Goal: Task Accomplishment & Management: Manage account settings

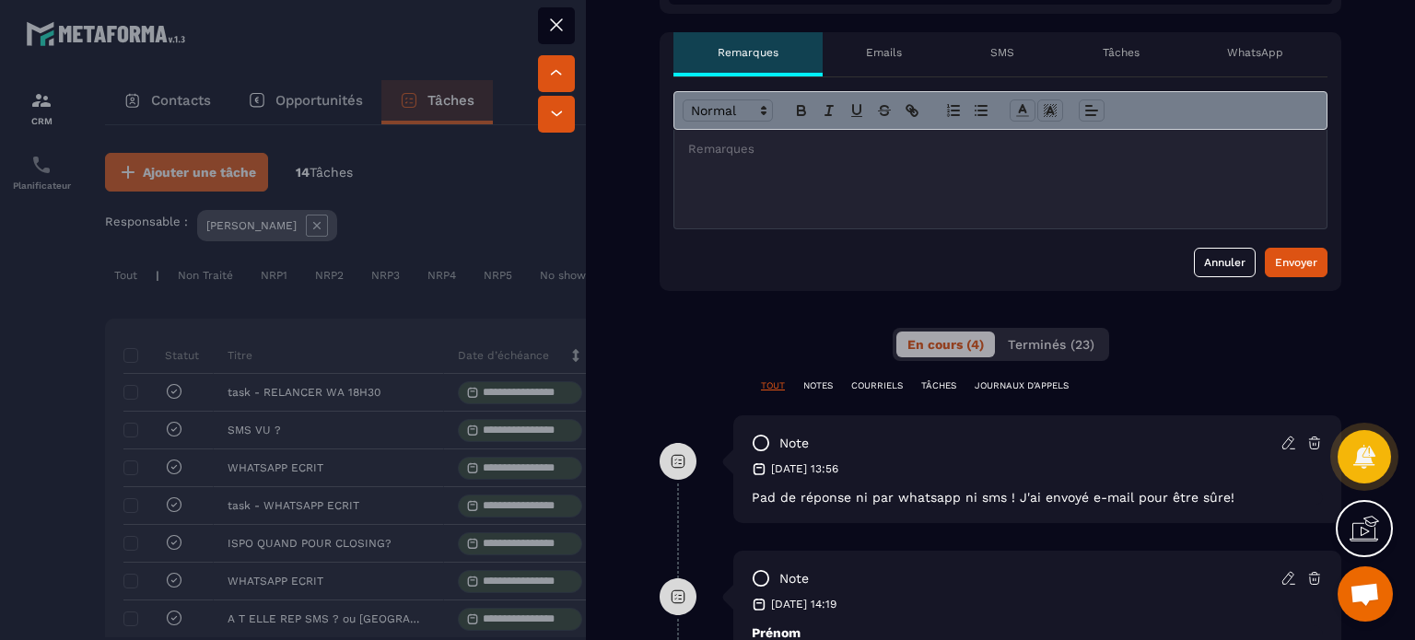
scroll to position [461, 0]
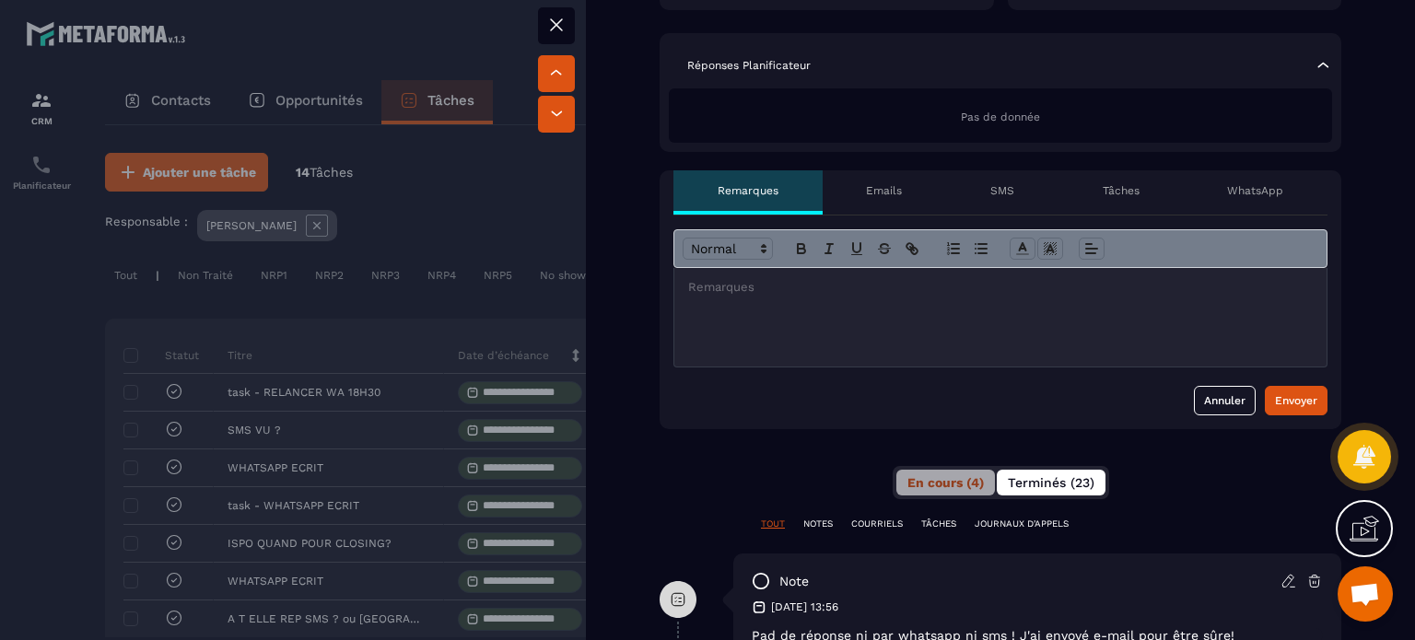
click at [1047, 484] on span "Terminés (23)" at bounding box center [1051, 483] width 87 height 15
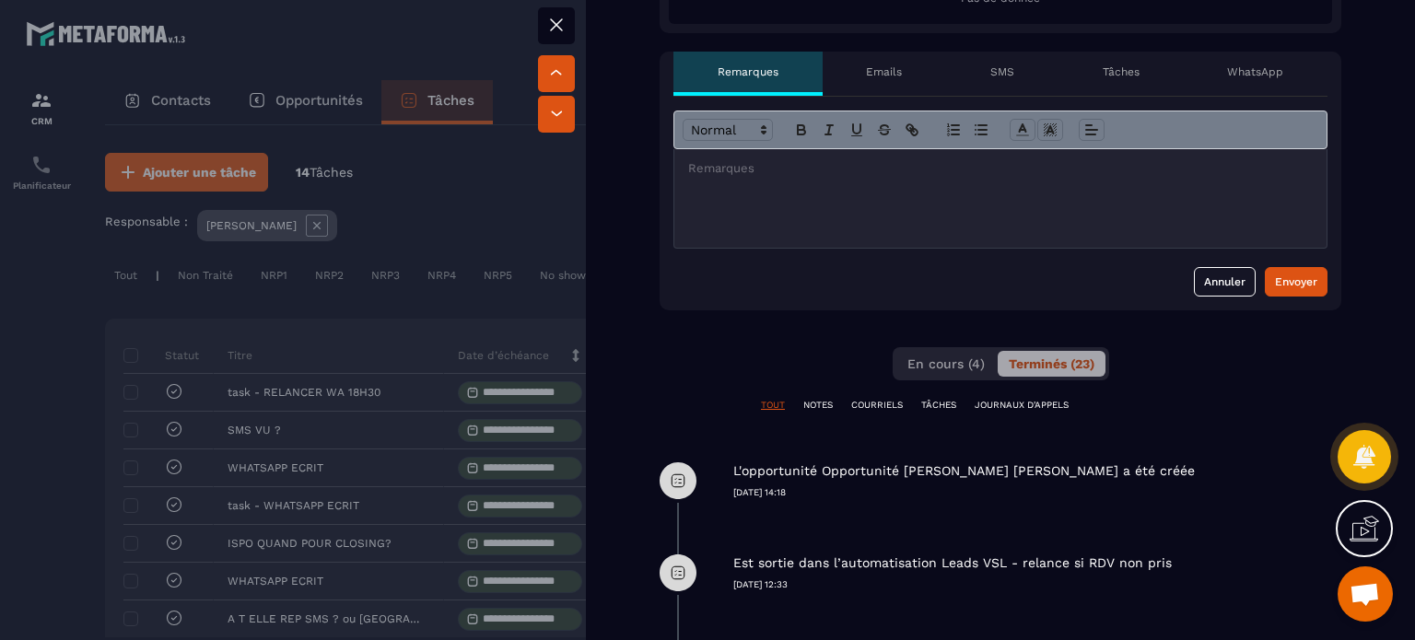
scroll to position [737, 0]
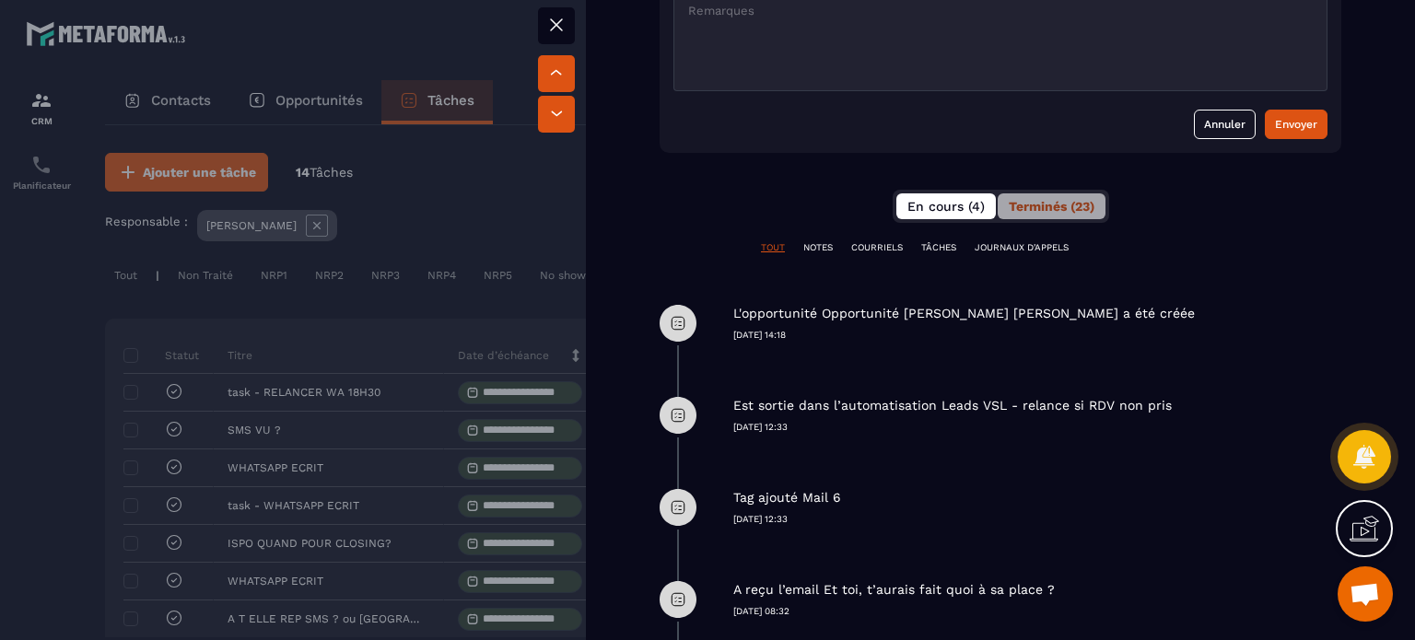
click at [942, 208] on span "En cours (4)" at bounding box center [946, 206] width 77 height 15
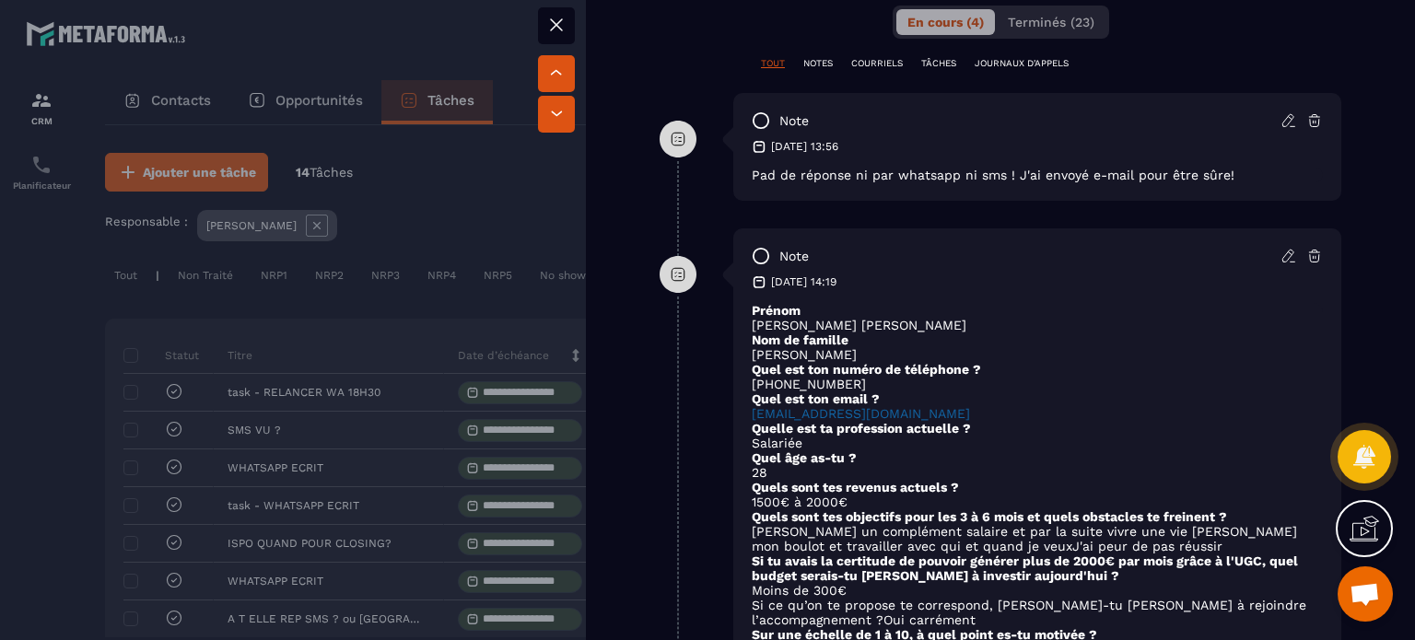
scroll to position [1290, 0]
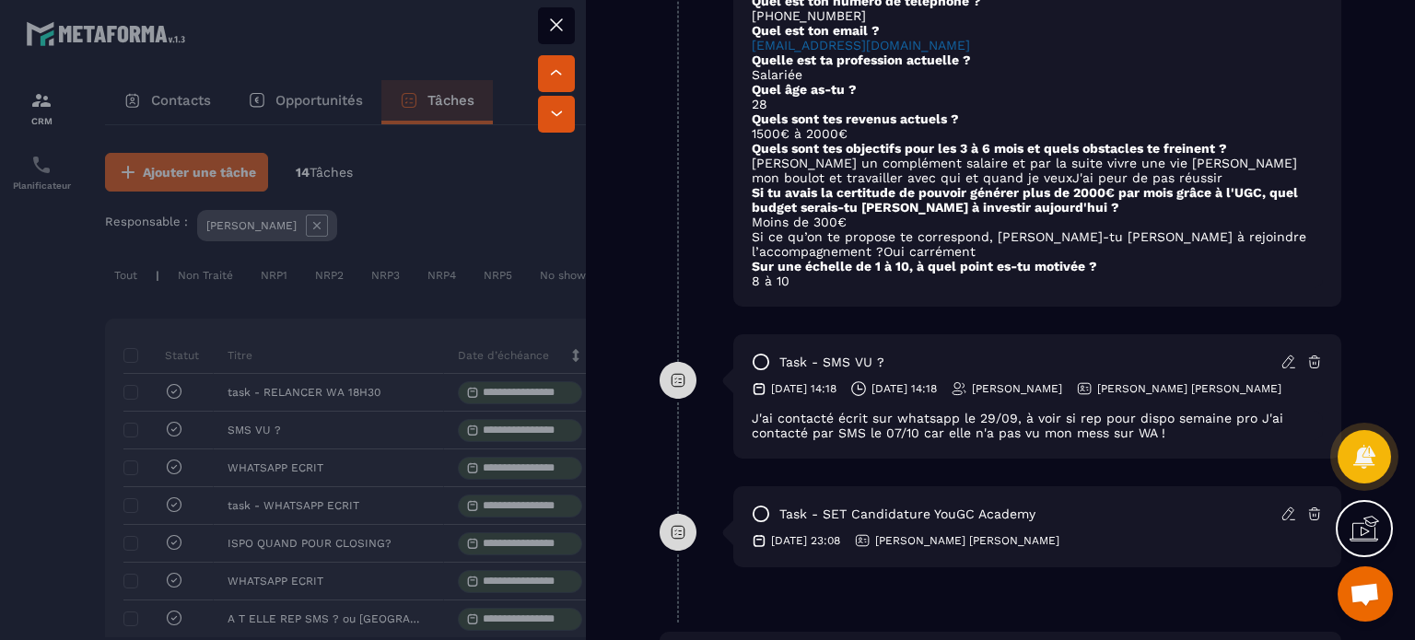
click at [1281, 363] on icon at bounding box center [1289, 362] width 17 height 17
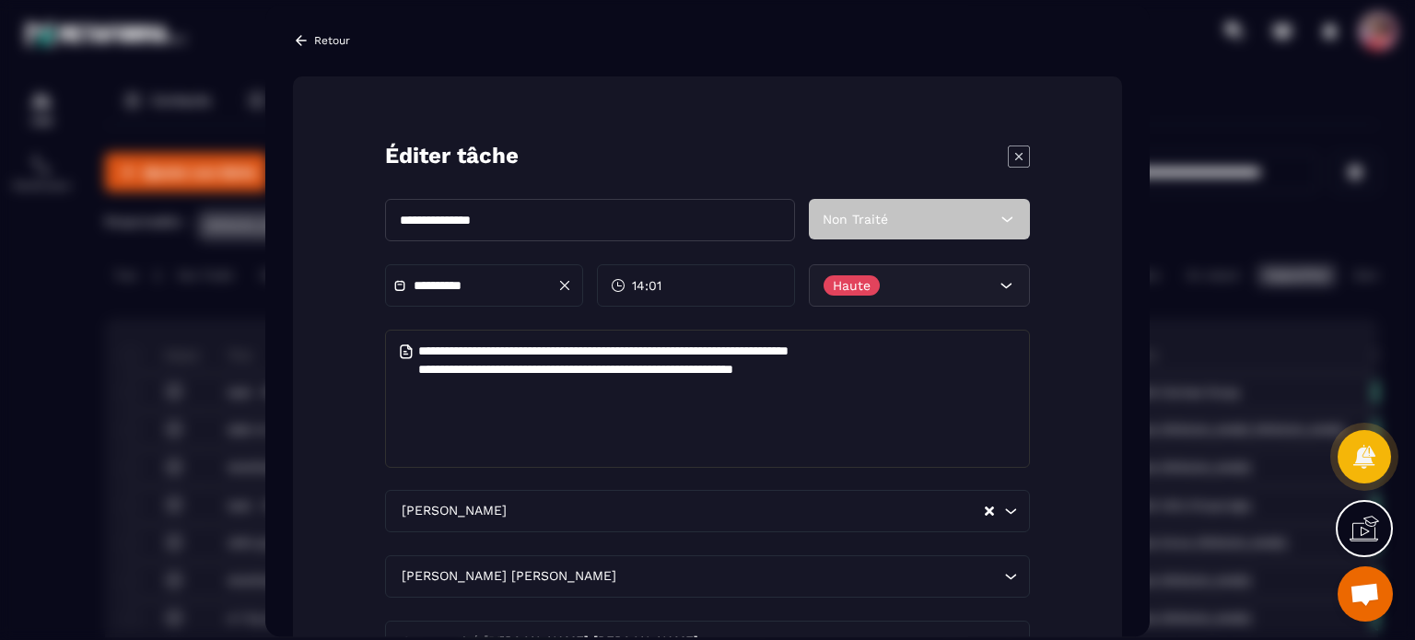
click at [1015, 150] on icon "Modal window" at bounding box center [1019, 156] width 22 height 22
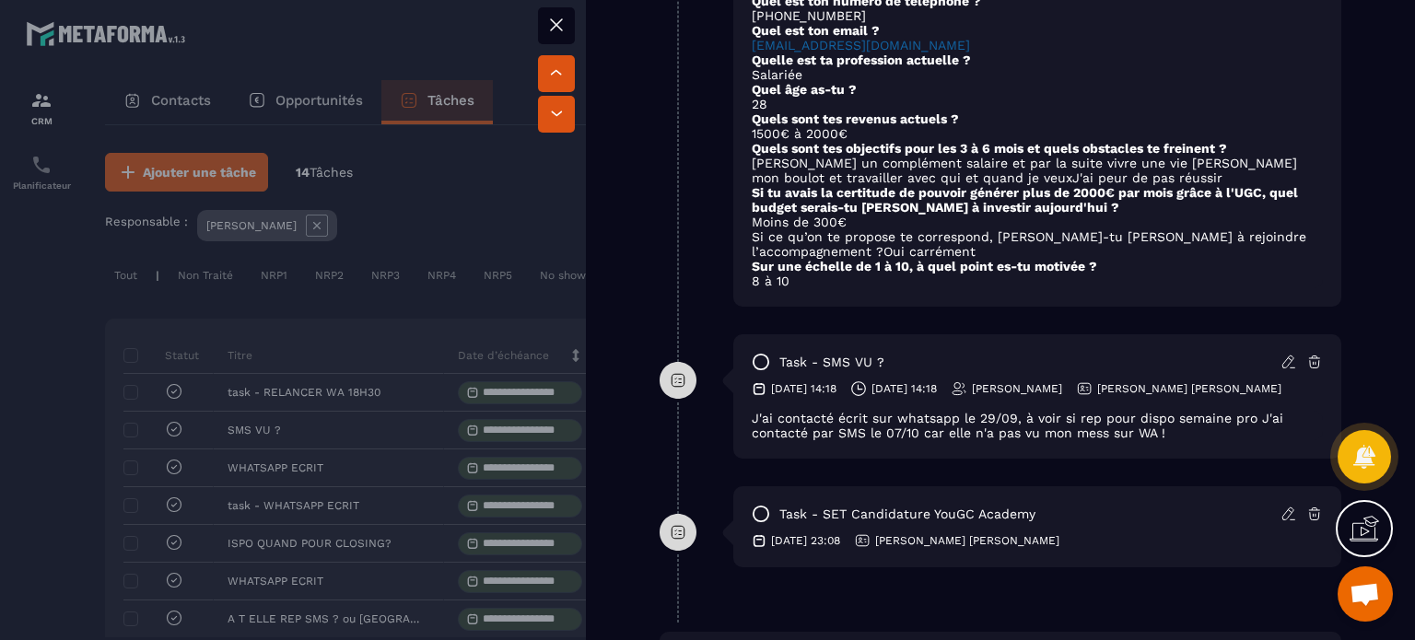
click at [554, 30] on icon at bounding box center [557, 25] width 22 height 22
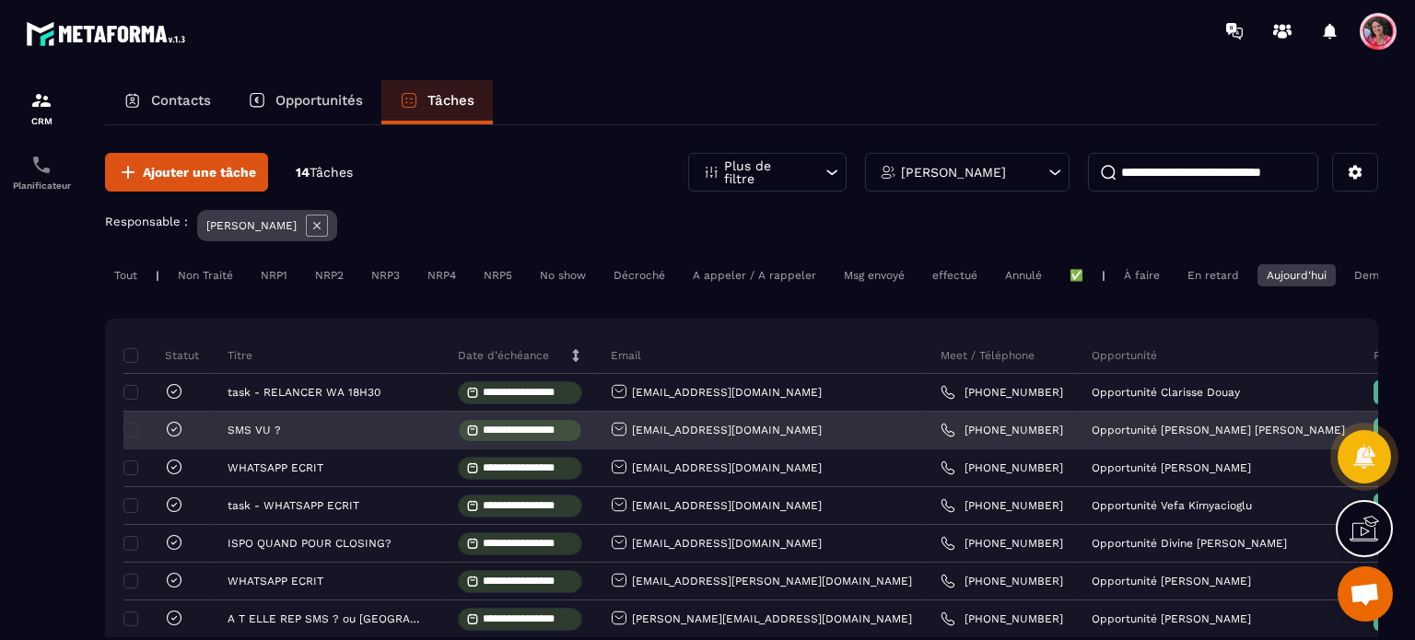
click at [483, 437] on input "**********" at bounding box center [528, 431] width 90 height 12
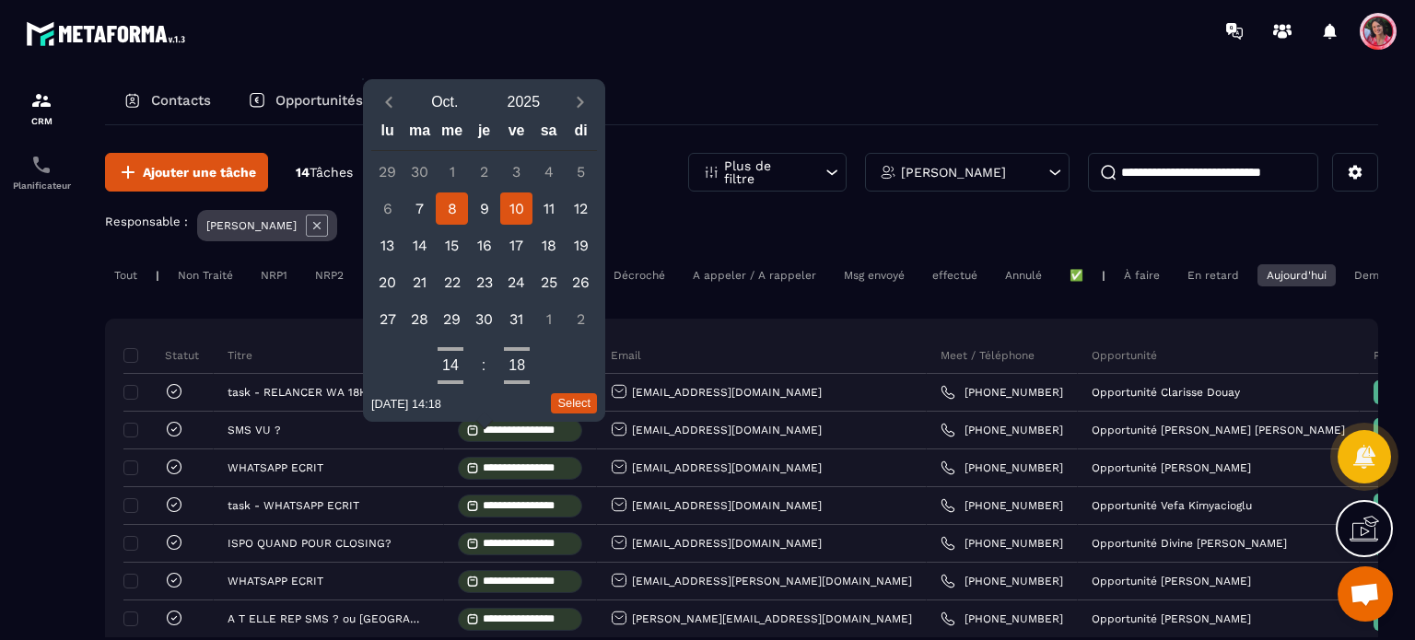
click at [520, 216] on div "10" at bounding box center [516, 209] width 32 height 32
click at [582, 411] on button "Select" at bounding box center [574, 403] width 46 height 20
type input "**********"
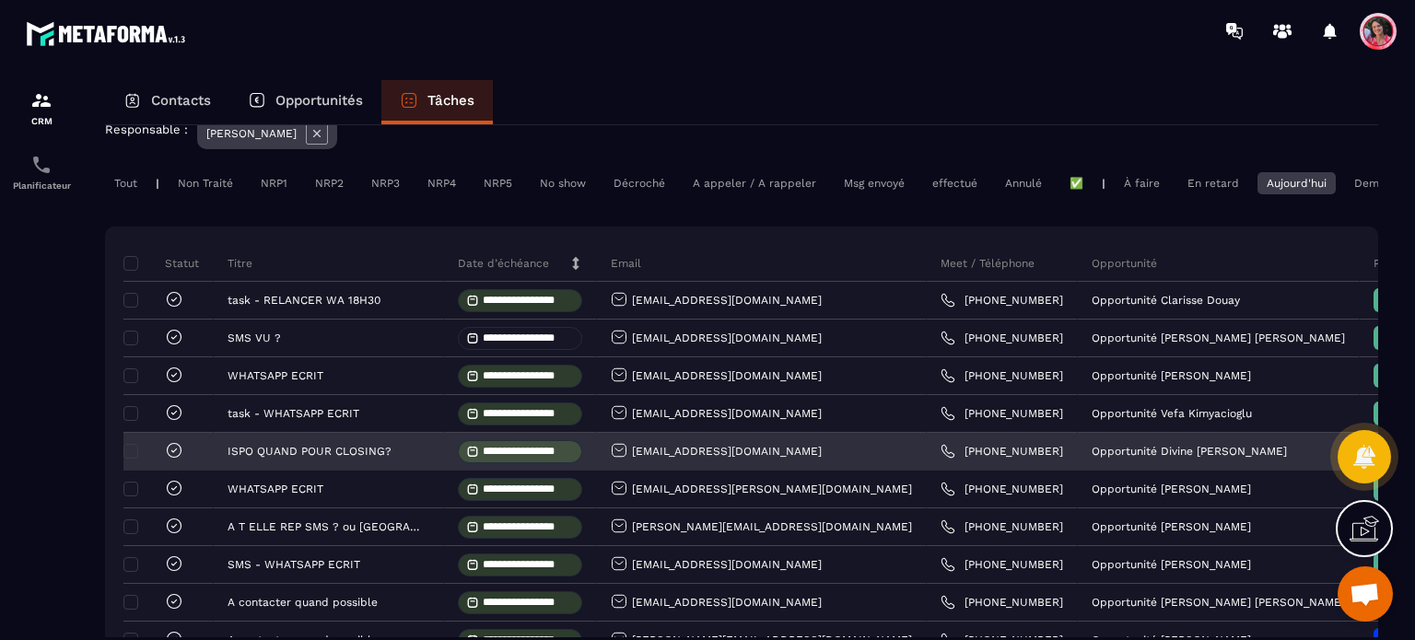
scroll to position [184, 0]
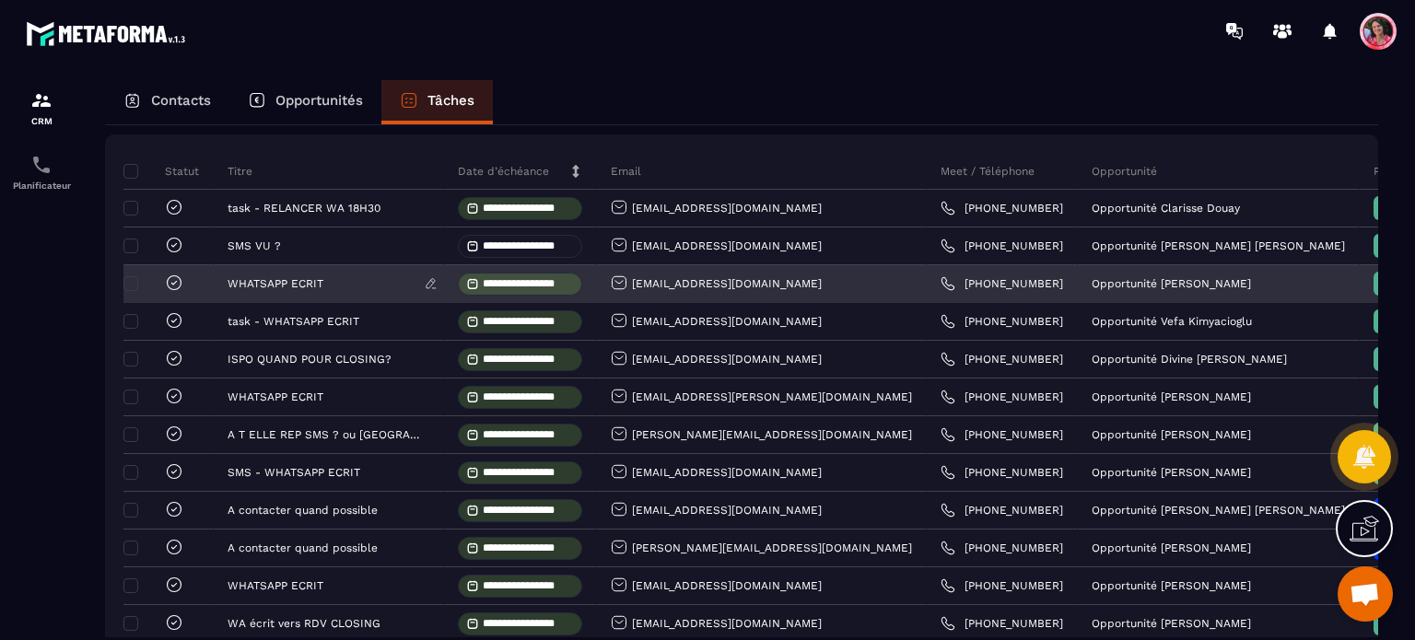
click at [312, 290] on p "WHATSAPP ECRIT" at bounding box center [276, 283] width 96 height 13
